Goal: Contribute content: Add original content to the website for others to see

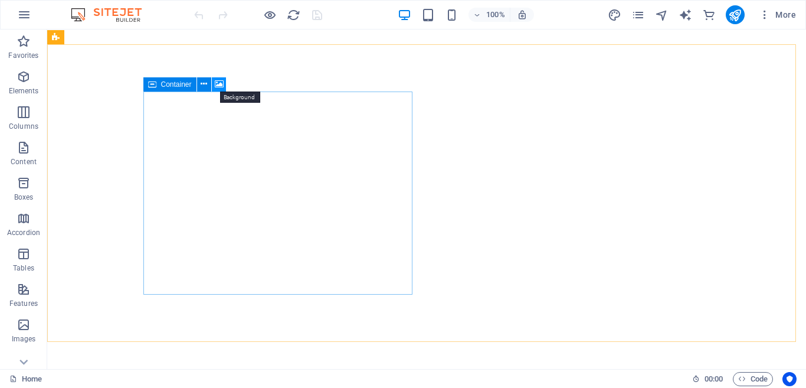
click at [218, 81] on icon at bounding box center [219, 84] width 9 height 12
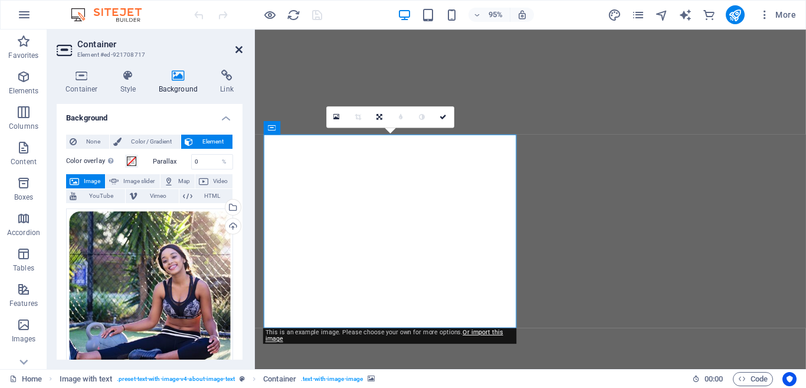
click at [240, 47] on icon at bounding box center [238, 49] width 7 height 9
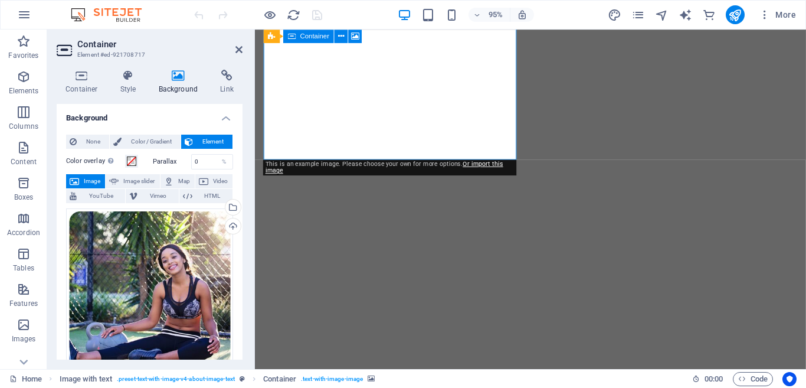
click at [92, 179] on span "Image" at bounding box center [92, 181] width 19 height 14
click at [234, 50] on header "Container Element #ed-921708717" at bounding box center [150, 44] width 186 height 31
click at [236, 50] on icon at bounding box center [238, 49] width 7 height 9
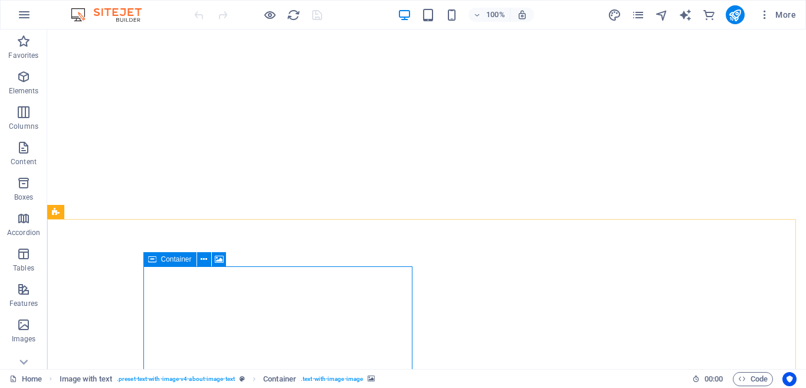
click at [160, 261] on div "Container" at bounding box center [169, 259] width 53 height 14
click at [150, 257] on icon at bounding box center [152, 259] width 8 height 14
click at [204, 256] on icon at bounding box center [204, 259] width 6 height 12
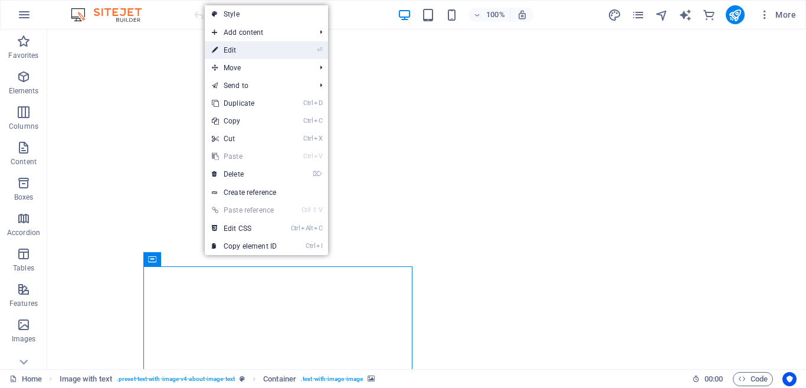
click at [245, 47] on link "⏎ Edit" at bounding box center [244, 50] width 79 height 18
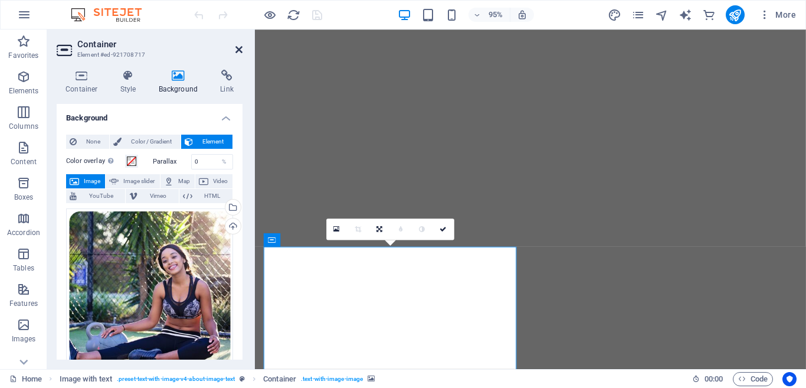
click at [238, 51] on icon at bounding box center [238, 49] width 7 height 9
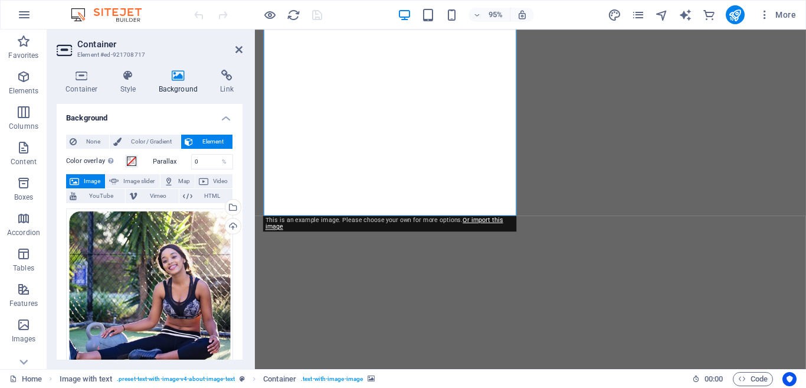
click at [93, 182] on span "Image" at bounding box center [92, 181] width 19 height 14
click at [231, 224] on div "Upload" at bounding box center [232, 227] width 18 height 18
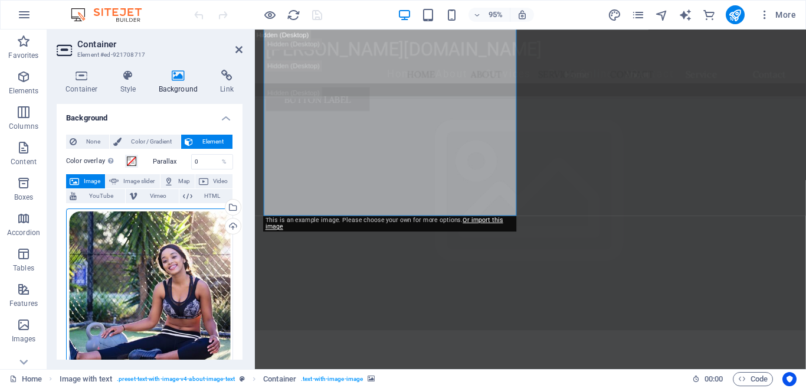
scroll to position [2242, 0]
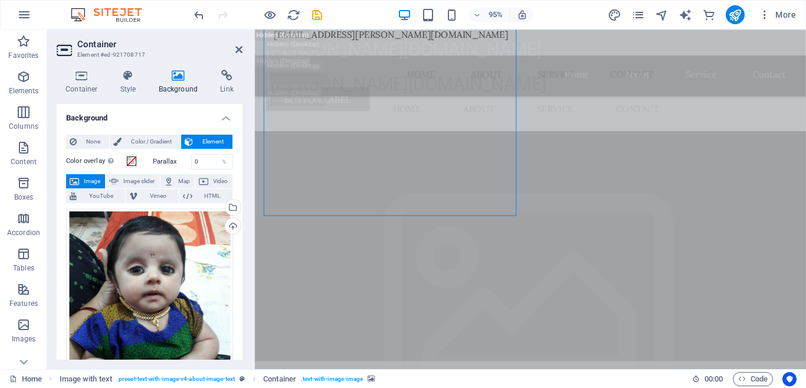
drag, startPoint x: 309, startPoint y: 103, endPoint x: 309, endPoint y: 135, distance: 32.5
drag, startPoint x: 362, startPoint y: 35, endPoint x: 589, endPoint y: 95, distance: 235.4
click at [566, 49] on div "[PERSON_NAME][DOMAIN_NAME] Menu Home About Service Contact Button label" at bounding box center [545, 76] width 580 height 95
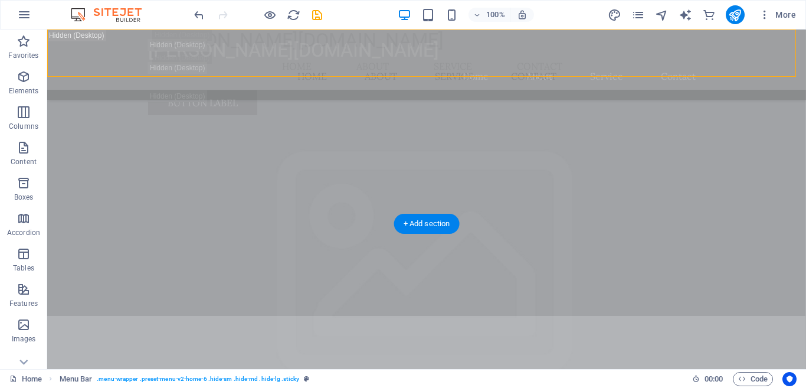
drag, startPoint x: 382, startPoint y: 95, endPoint x: 379, endPoint y: 114, distance: 19.7
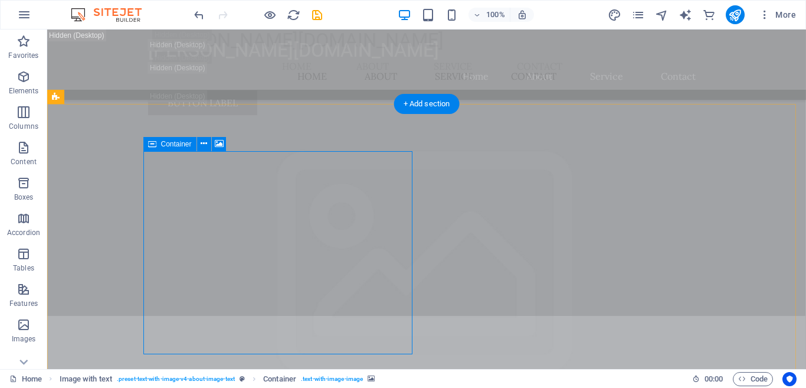
scroll to position [2065, 0]
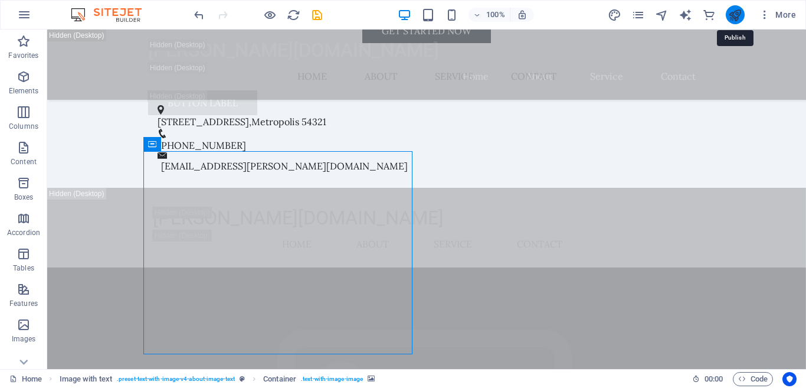
click at [732, 17] on icon "publish" at bounding box center [735, 15] width 14 height 14
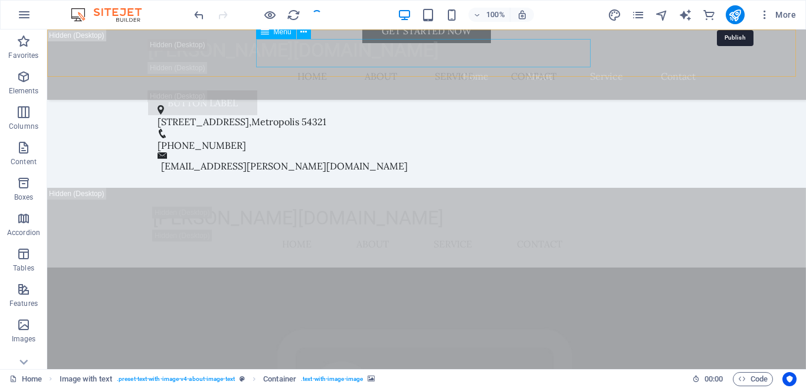
checkbox input "false"
